Goal: Leave review/rating: Leave review/rating

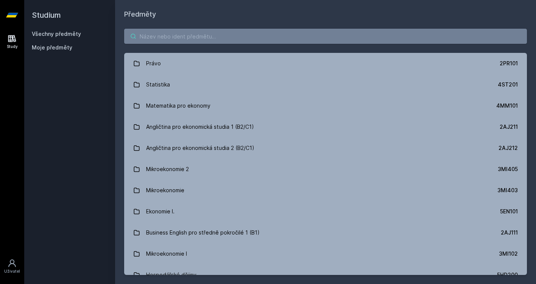
click at [199, 33] on input "search" at bounding box center [325, 36] width 402 height 15
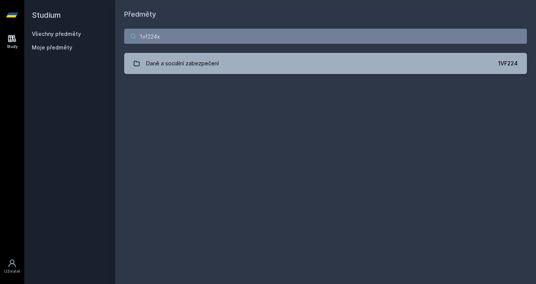
click at [211, 42] on input "1vf224x" at bounding box center [325, 36] width 402 height 15
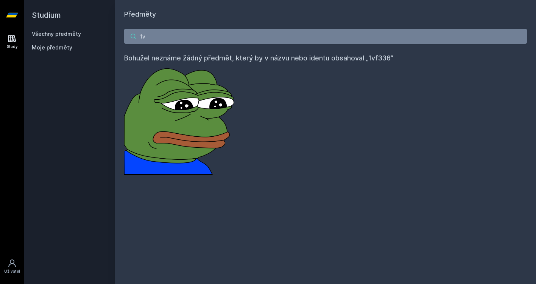
type input "1"
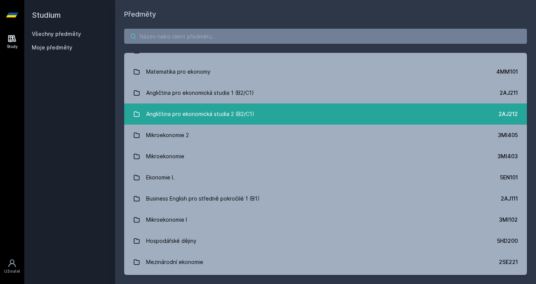
scroll to position [37, 0]
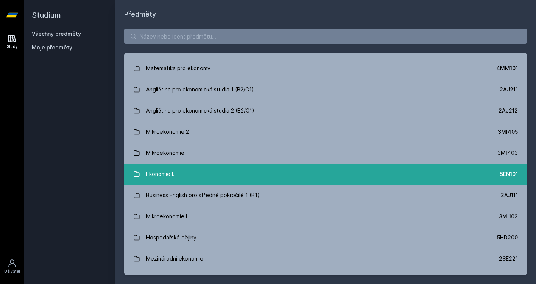
click at [248, 170] on link "Ekonomie I. 5EN101" at bounding box center [325, 174] width 402 height 21
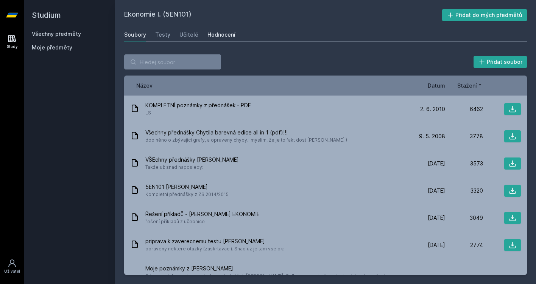
click at [222, 38] on div "Hodnocení" at bounding box center [221, 35] width 28 height 8
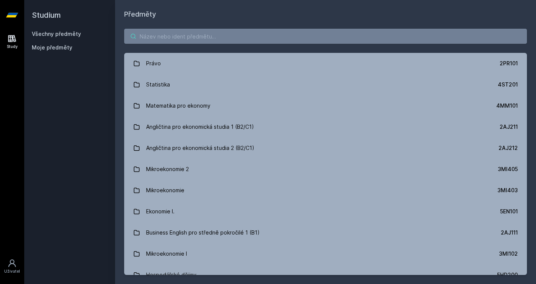
click at [164, 31] on input "search" at bounding box center [325, 36] width 402 height 15
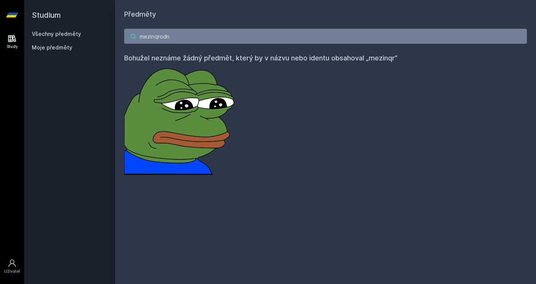
type input "mezinqrodni"
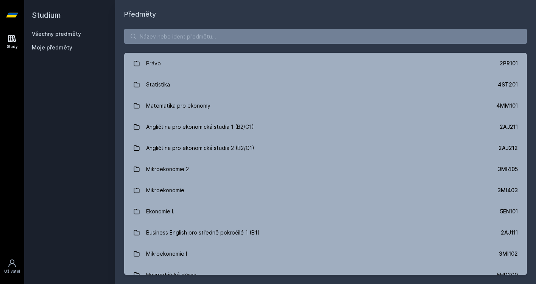
click at [198, 28] on div "Právo 2PR101 Statistika 4ST201 Matematika pro ekonomy 4MM101 Angličtina pro eko…" at bounding box center [325, 152] width 421 height 265
click at [197, 33] on input "search" at bounding box center [325, 36] width 402 height 15
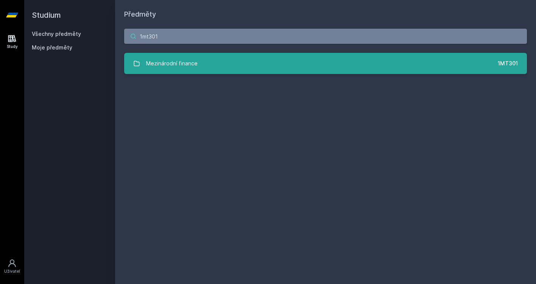
type input "1mt301"
click at [196, 68] on div "Mezinárodní finance" at bounding box center [171, 63] width 51 height 15
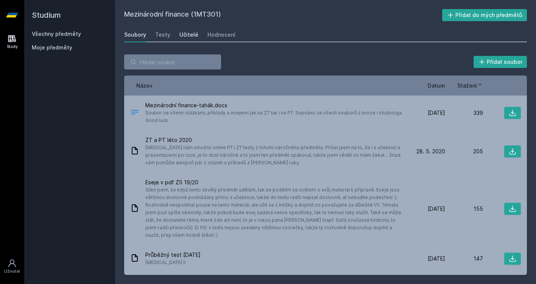
click at [194, 37] on div "Učitelé" at bounding box center [188, 35] width 19 height 8
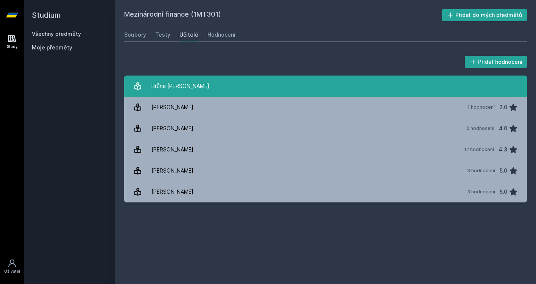
click at [217, 78] on link "Brůna Karel" at bounding box center [325, 86] width 402 height 21
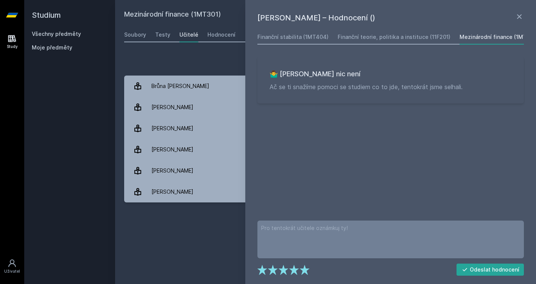
click at [185, 61] on div "Přidat hodnocení" at bounding box center [325, 61] width 402 height 15
click at [151, 53] on div "Přidat hodnocení Karel Brůna – Hodnocení () Finanční stabilita (1MT404) Finančn…" at bounding box center [325, 128] width 421 height 166
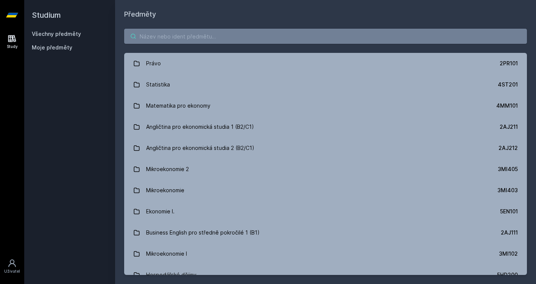
click at [214, 38] on input "search" at bounding box center [325, 36] width 402 height 15
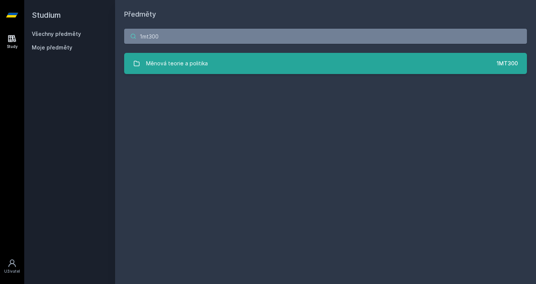
type input "1mt300"
click at [217, 61] on link "Měnová teorie a politika 1MT300" at bounding box center [325, 63] width 402 height 21
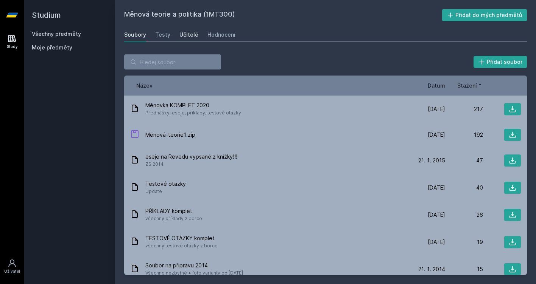
click at [188, 36] on div "Učitelé" at bounding box center [188, 35] width 19 height 8
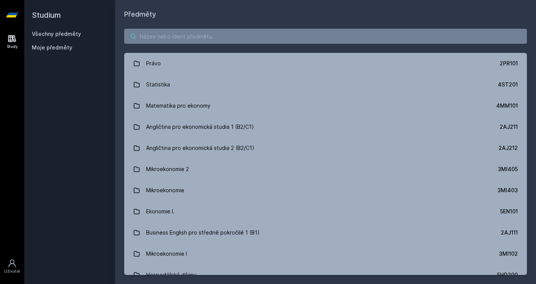
click at [203, 41] on input "search" at bounding box center [325, 36] width 402 height 15
